Goal: Task Accomplishment & Management: Use online tool/utility

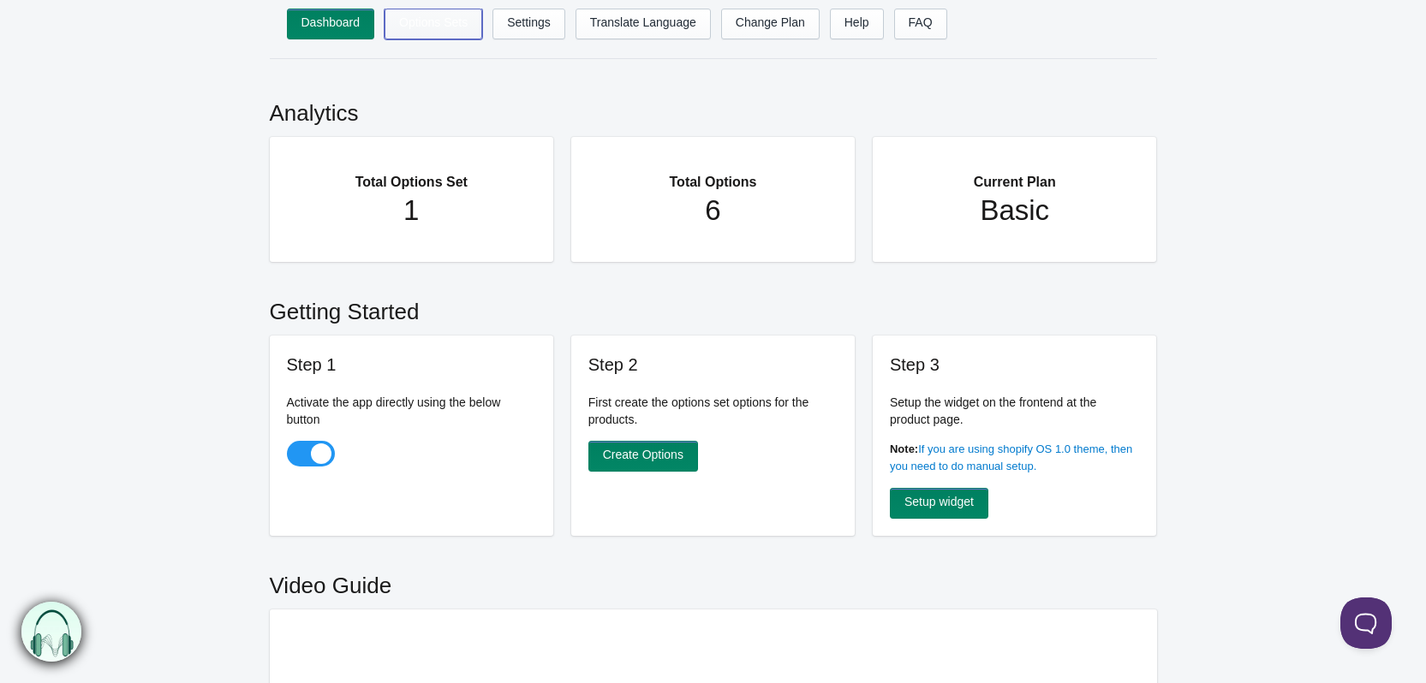
click at [433, 28] on link "Options Sets" at bounding box center [433, 24] width 98 height 31
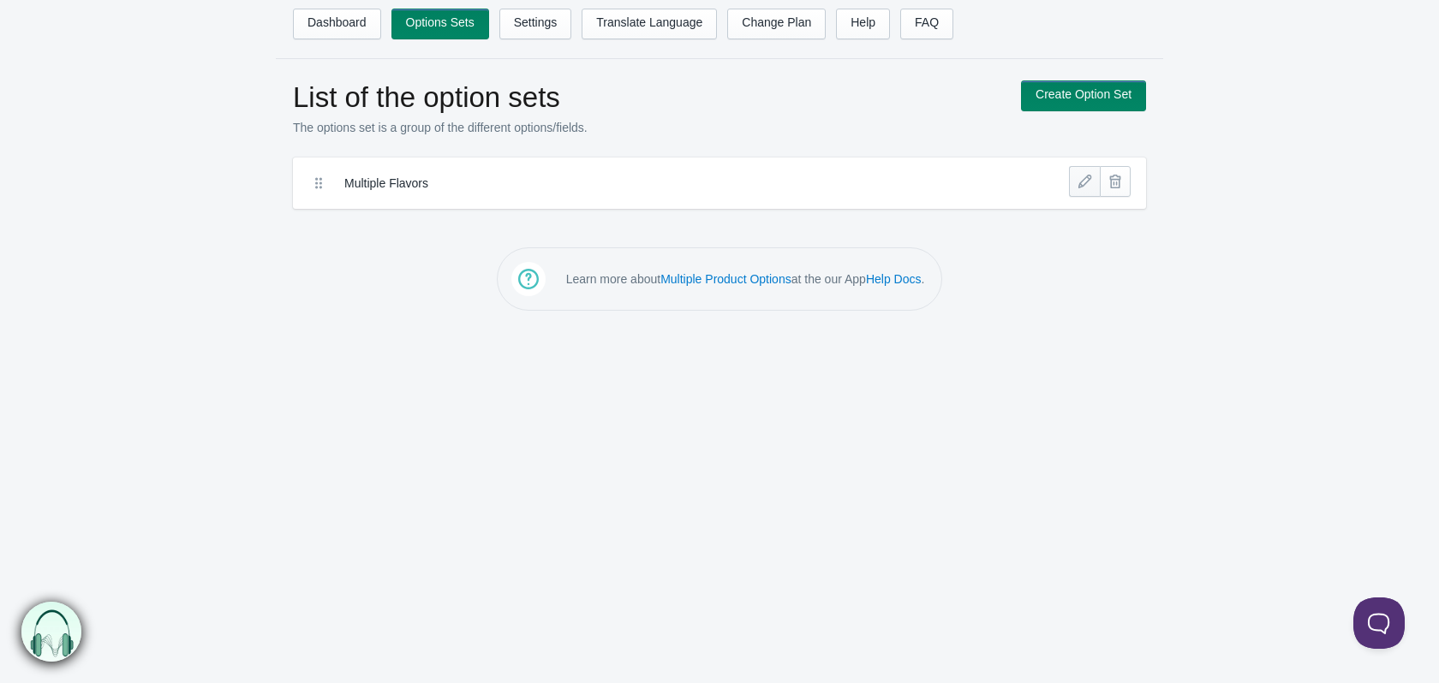
click at [1078, 182] on link at bounding box center [1084, 181] width 31 height 31
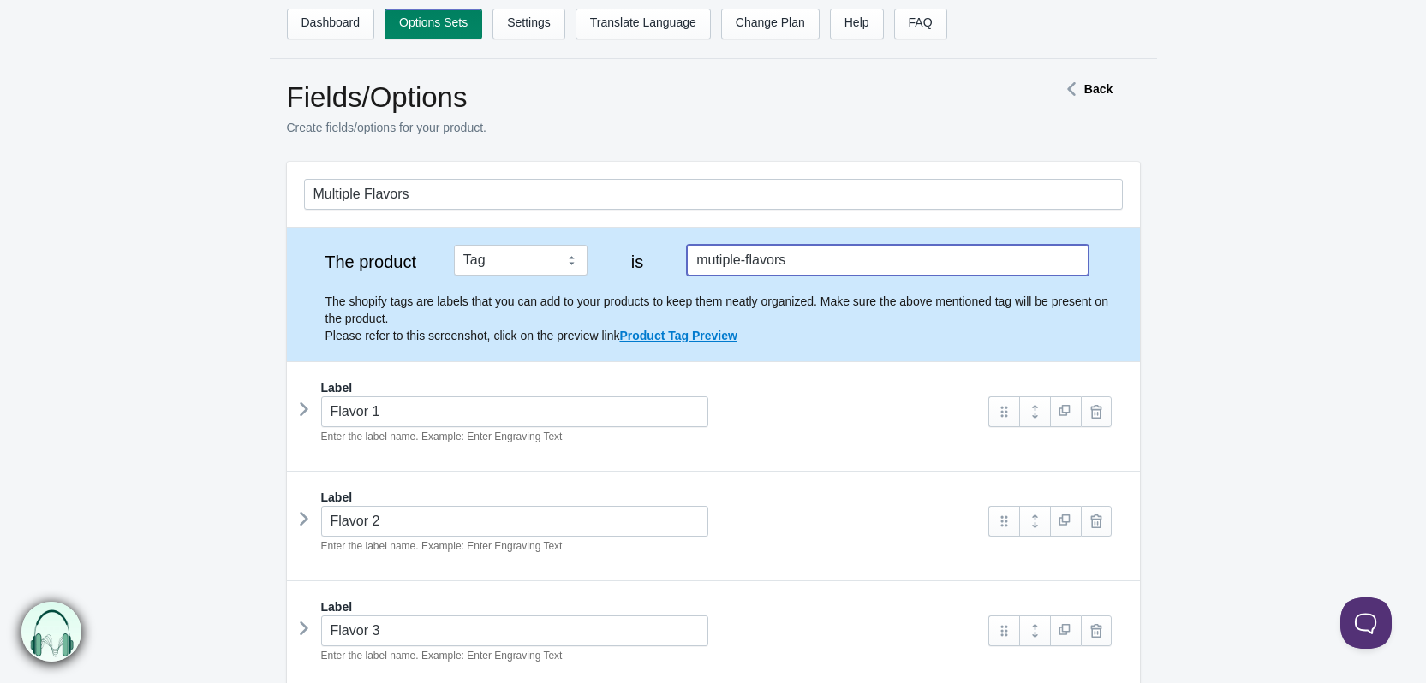
click at [816, 266] on input "mutiple-flavors" at bounding box center [887, 260] width 401 height 31
